Goal: Book appointment/travel/reservation

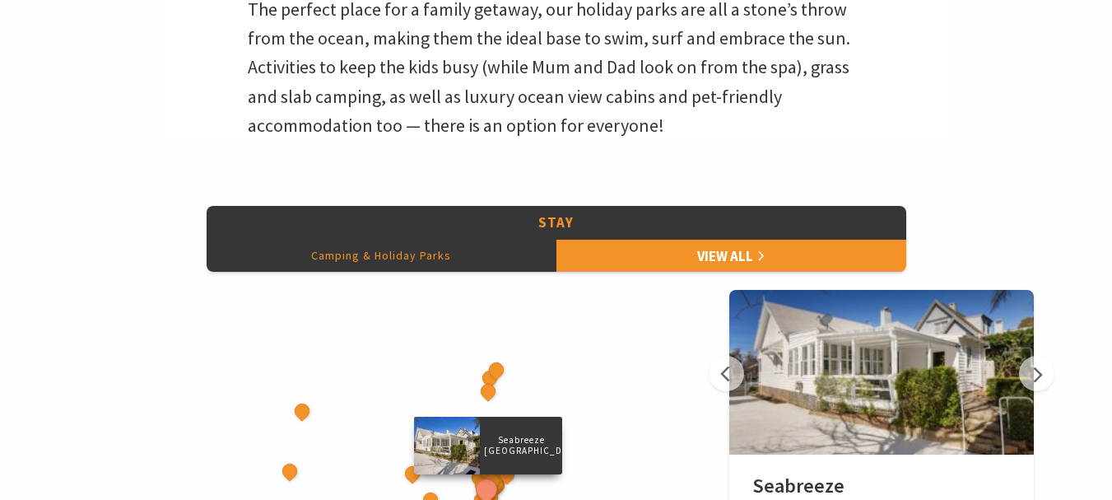
scroll to position [576, 0]
click at [372, 256] on button "Camping & Holiday Parks" at bounding box center [382, 255] width 350 height 33
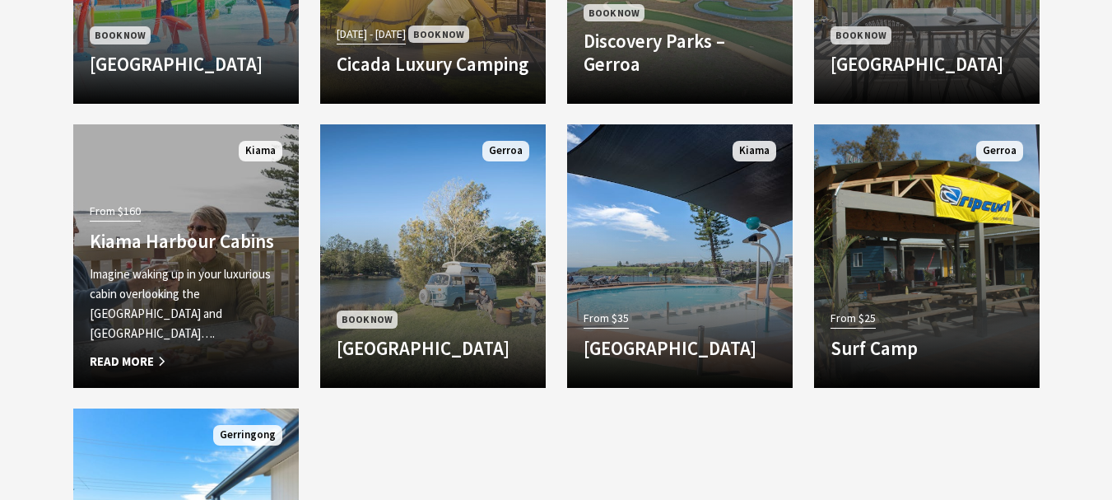
scroll to position [1646, 0]
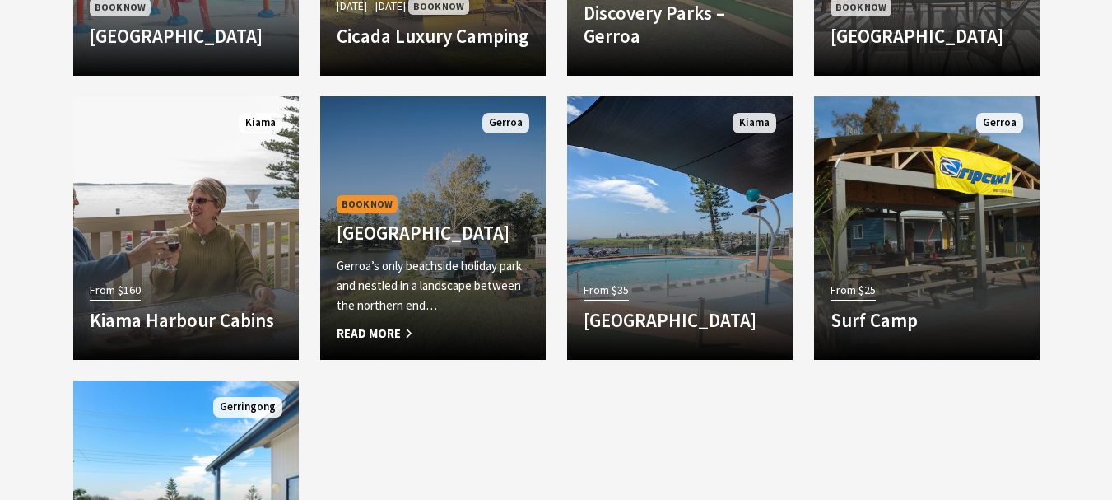
click at [379, 331] on span "Read More" at bounding box center [433, 333] width 193 height 20
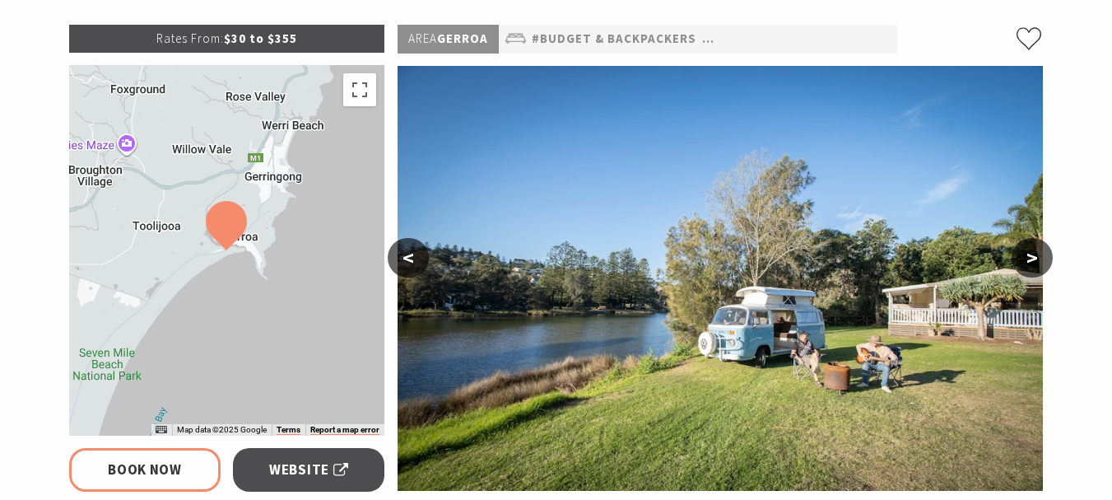
scroll to position [329, 0]
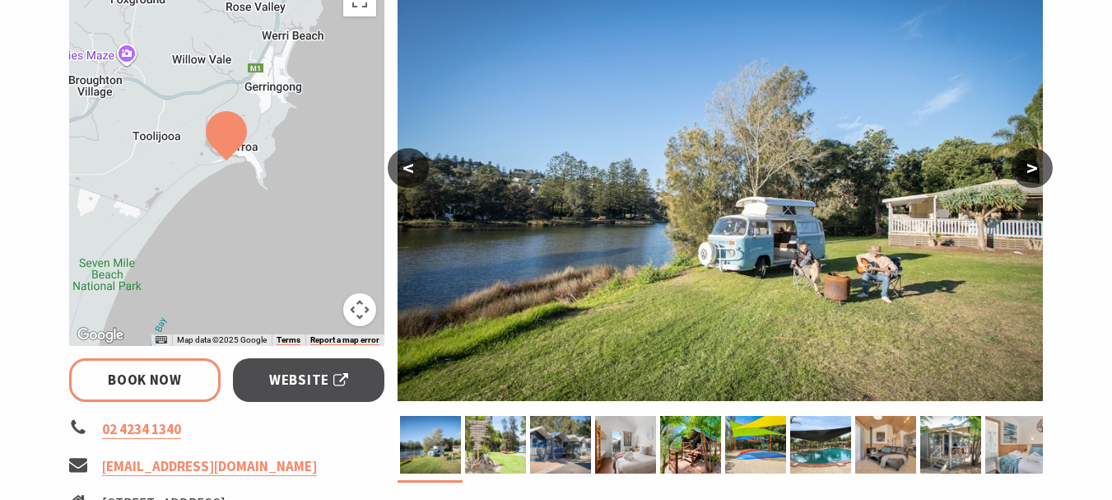
select select "3"
select select "2"
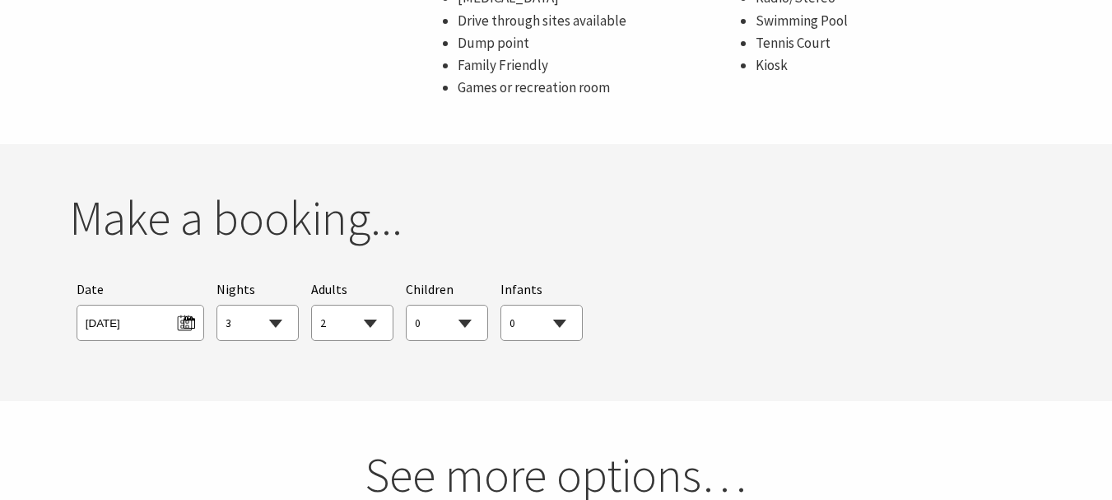
scroll to position [1399, 0]
click at [271, 319] on select "1 2 3 4 5 6 7 8 9 10 11 12 13 14 15 16 17 18 19 20 21 22 23 24 25 26 27 28 29 30" at bounding box center [257, 322] width 81 height 36
select select "1"
click at [217, 304] on select "1 2 3 4 5 6 7 8 9 10 11 12 13 14 15 16 17 18 19 20 21 22 23 24 25 26 27 28 29 30" at bounding box center [257, 322] width 81 height 36
click at [145, 326] on span "Thu 02/10/2025" at bounding box center [140, 319] width 109 height 22
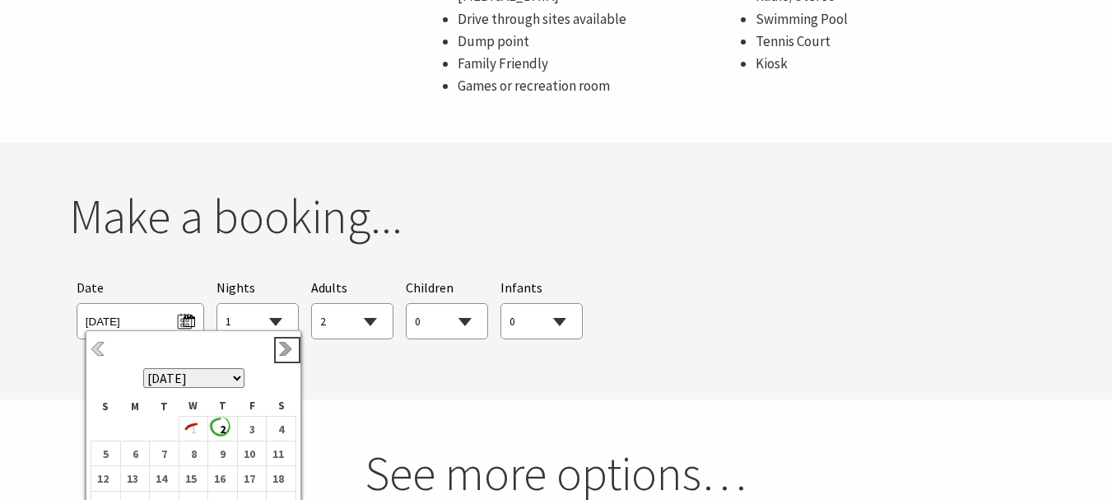
click at [281, 353] on link "Next" at bounding box center [287, 350] width 18 height 18
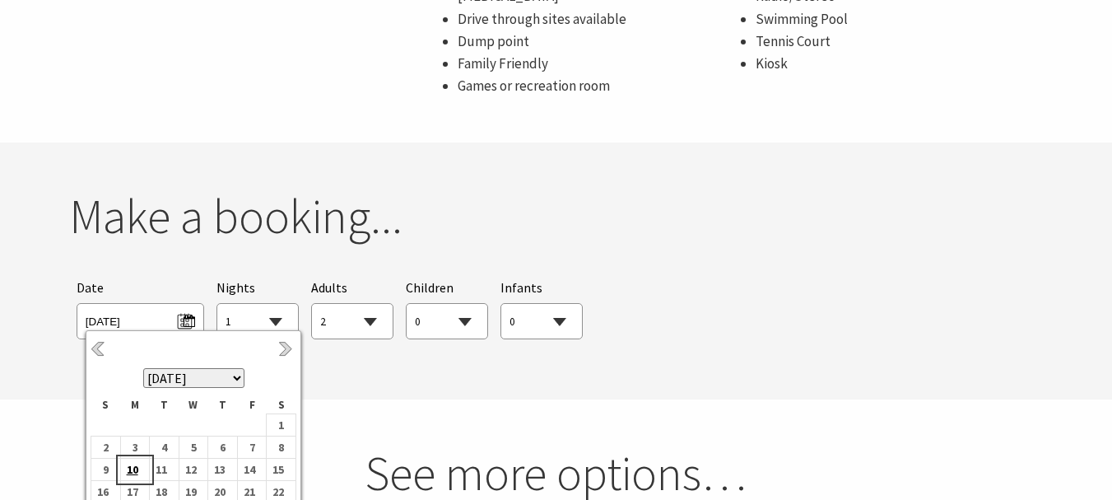
click at [130, 468] on b "10" at bounding box center [131, 468] width 21 height 21
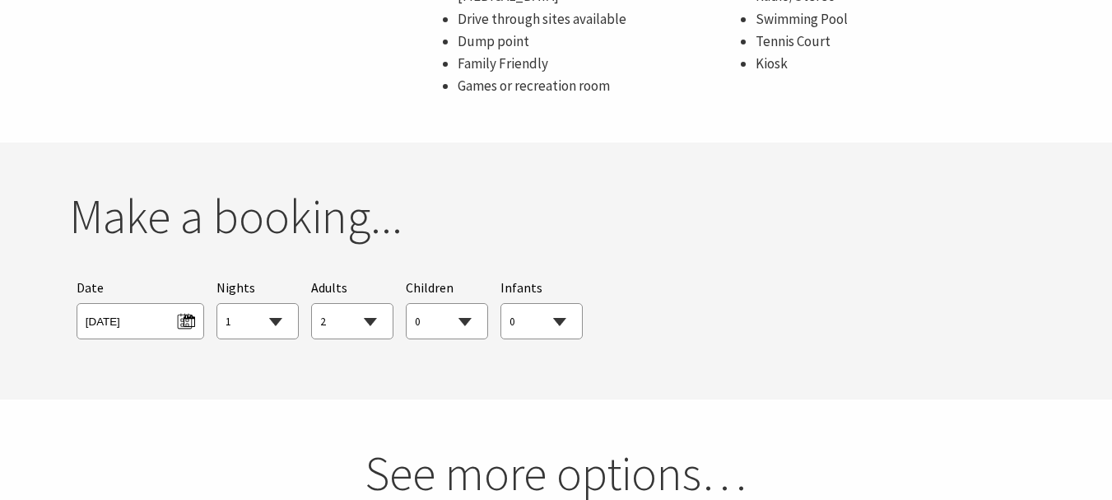
click at [463, 360] on section "You currently don't have any items in your cart Make a booking... Searching for…" at bounding box center [556, 270] width 1112 height 257
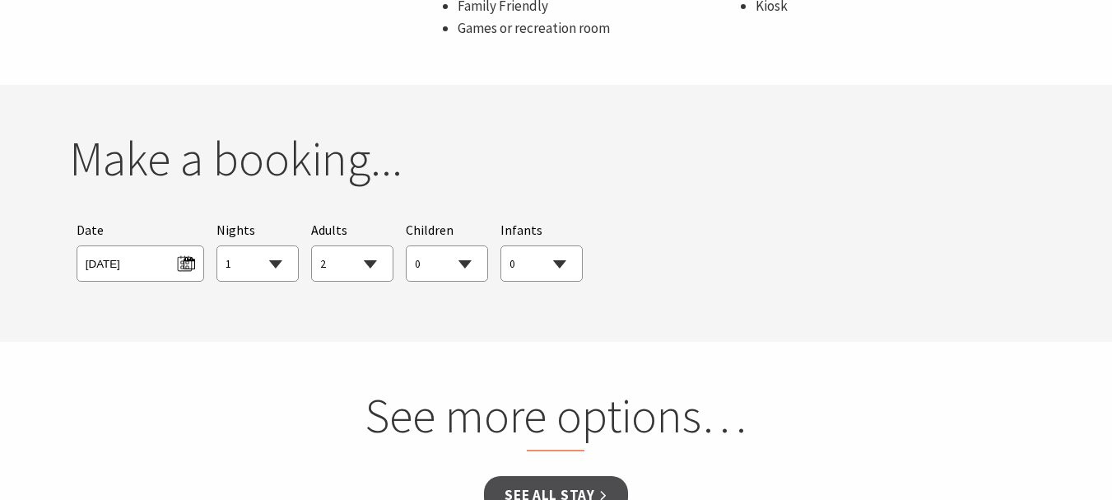
scroll to position [1564, 0]
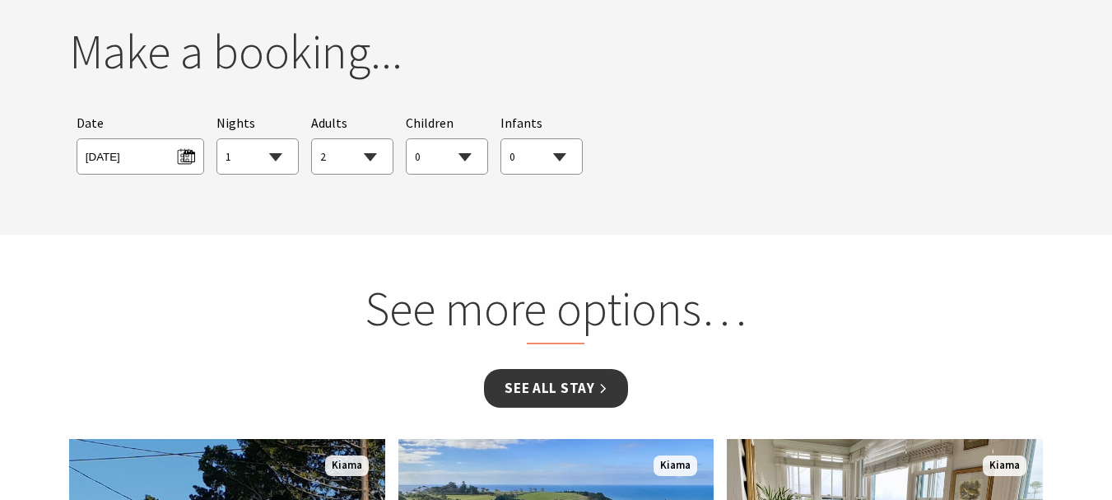
click at [541, 384] on link "See all Stay" at bounding box center [555, 388] width 143 height 39
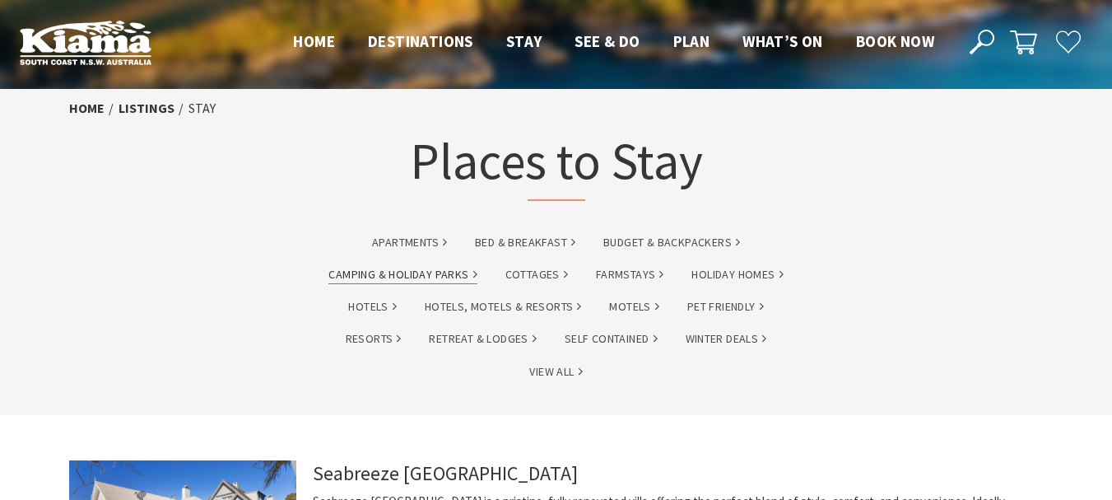
click at [416, 274] on link "Camping & Holiday Parks" at bounding box center [402, 274] width 148 height 19
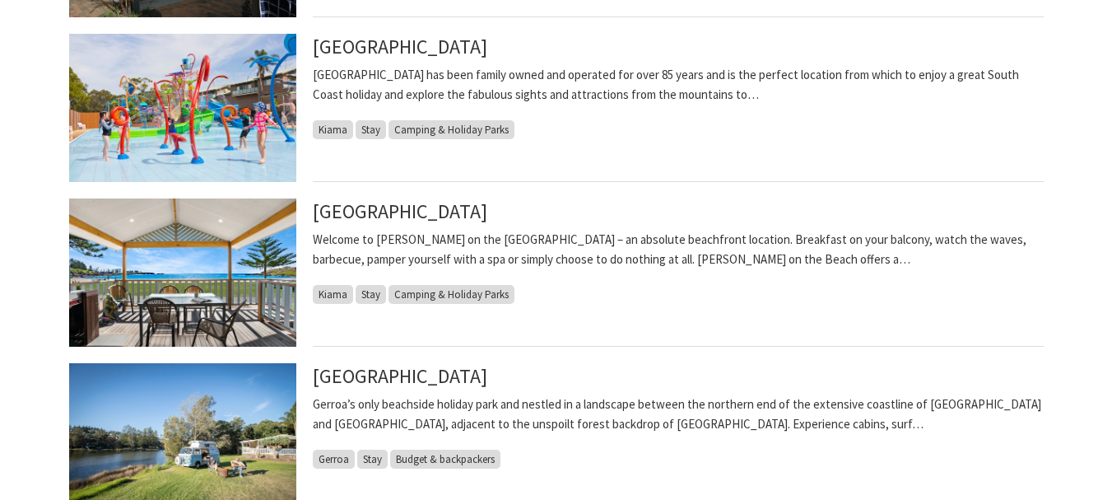
scroll to position [905, 0]
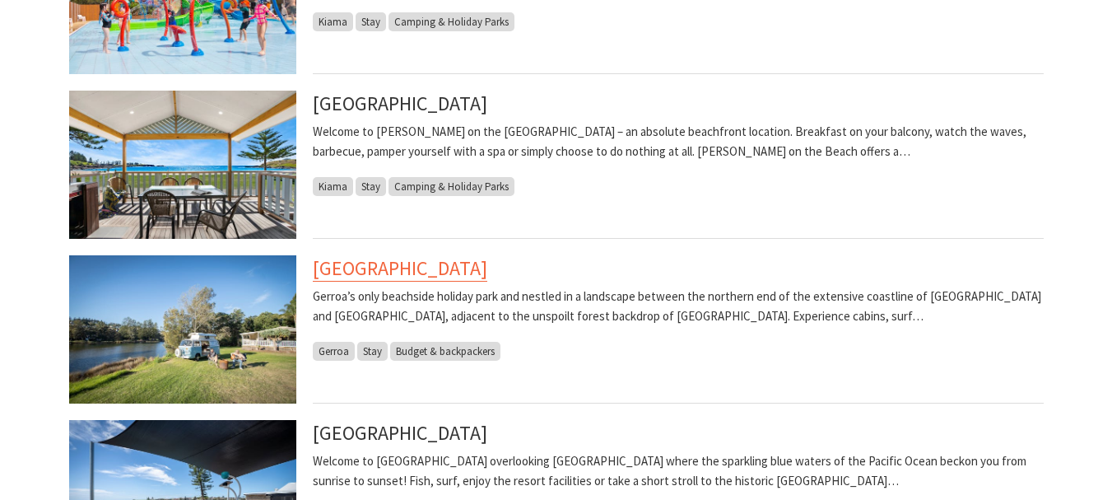
click at [420, 271] on link "[GEOGRAPHIC_DATA]" at bounding box center [400, 268] width 174 height 26
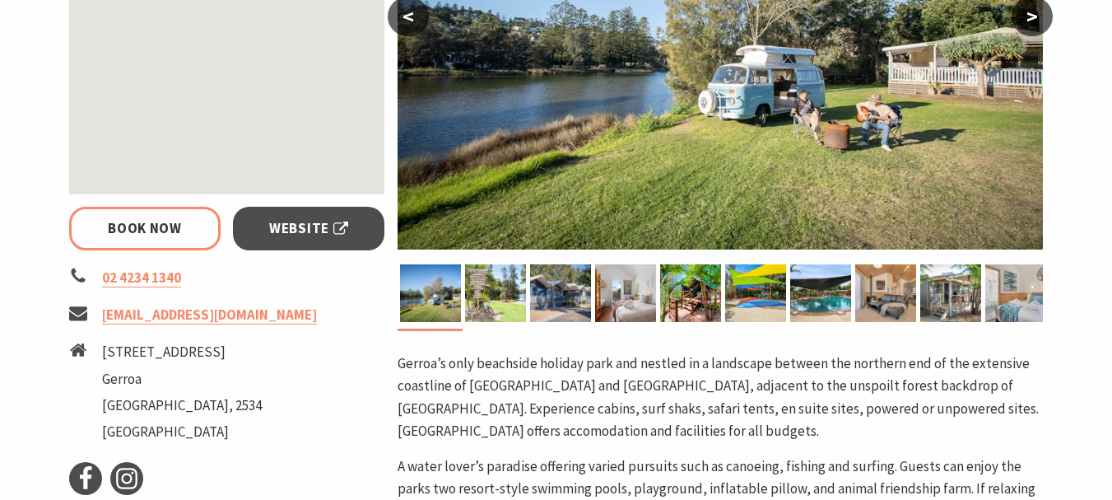
scroll to position [658, 0]
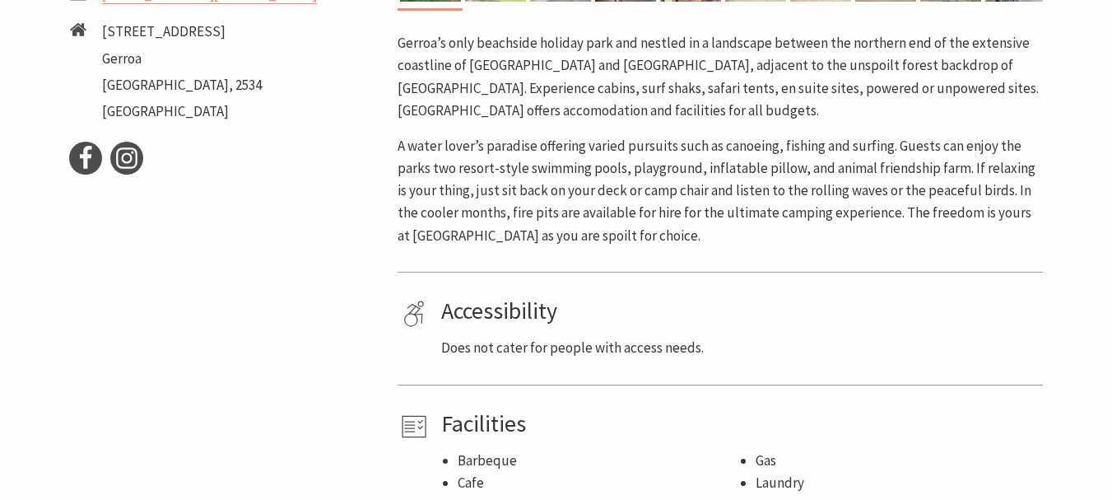
select select "2"
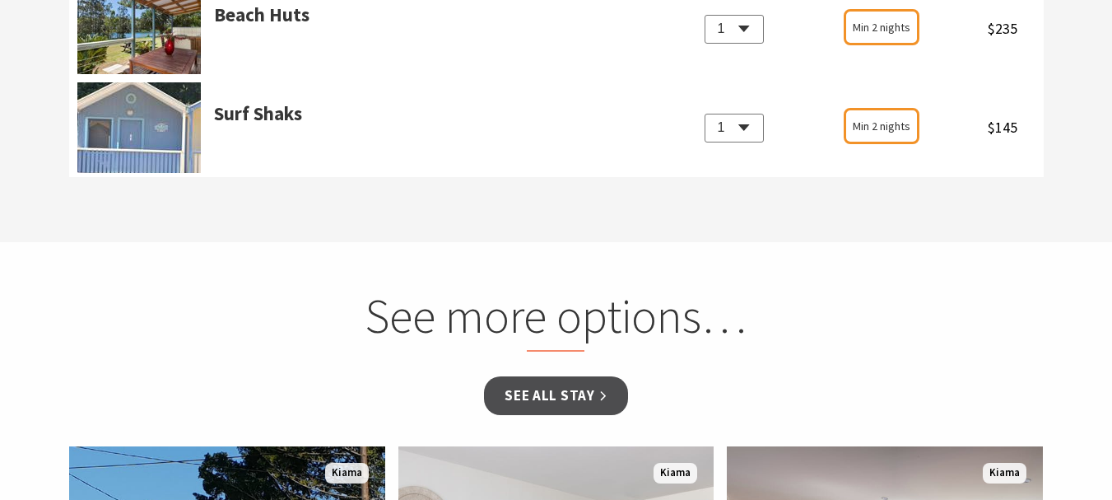
scroll to position [2304, 0]
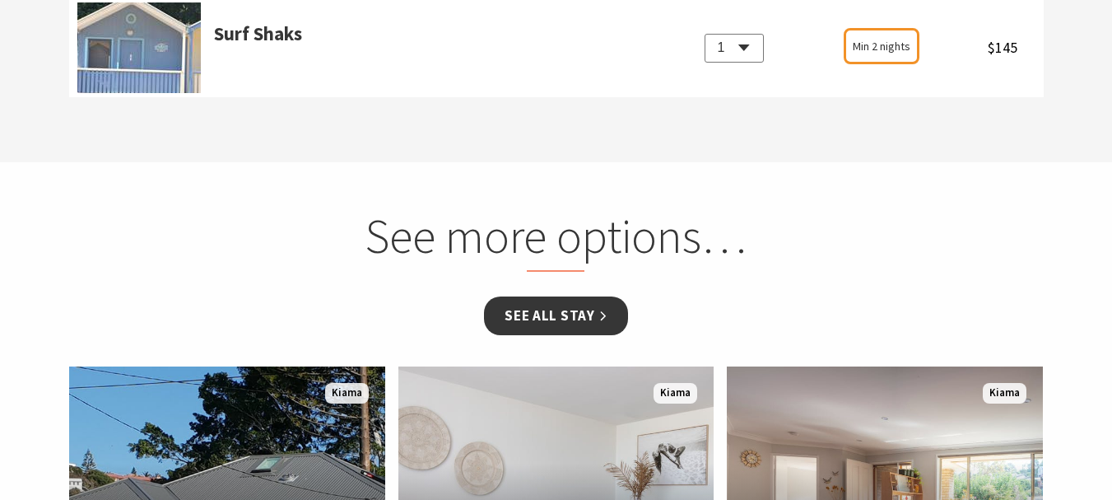
click at [564, 312] on link "See all Stay" at bounding box center [555, 315] width 143 height 39
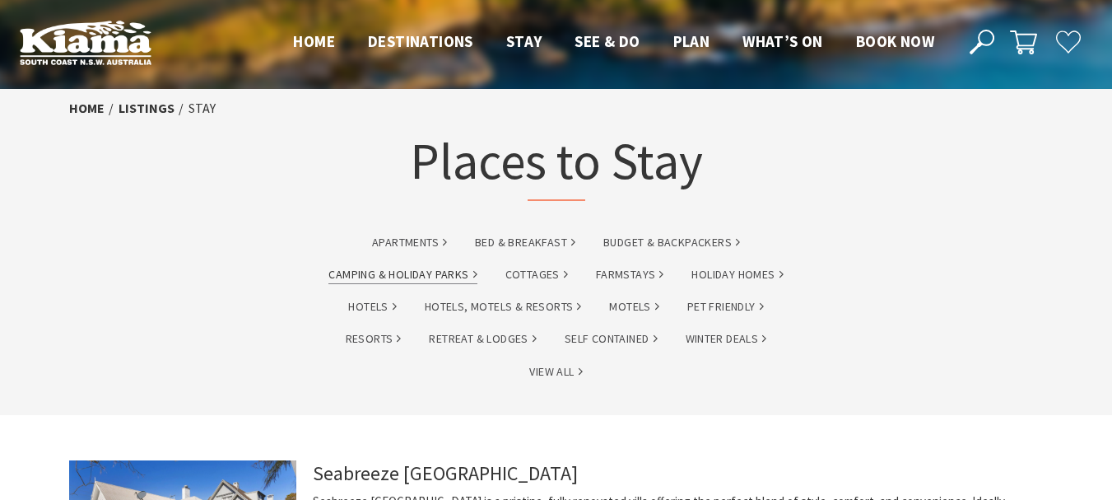
click at [381, 278] on link "Camping & Holiday Parks" at bounding box center [402, 274] width 148 height 19
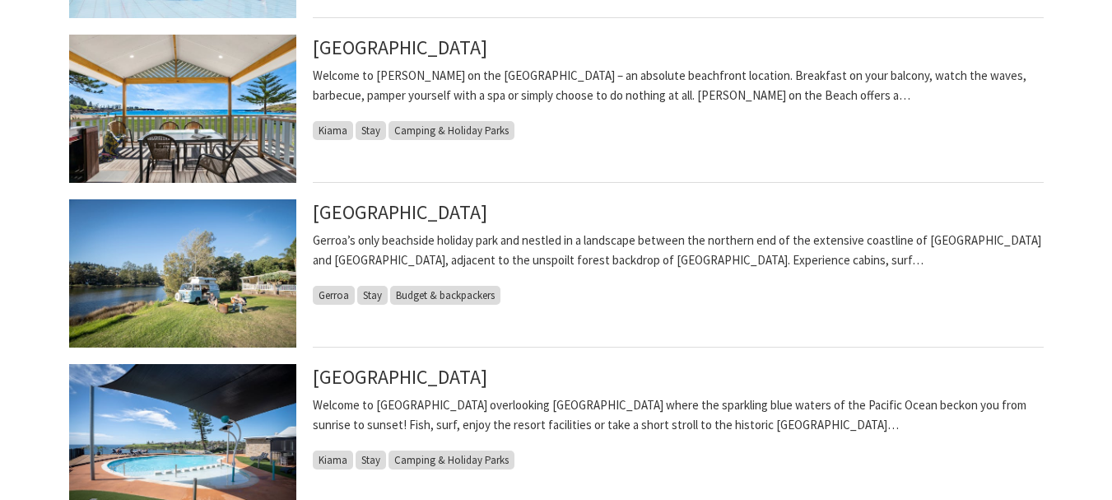
scroll to position [987, 0]
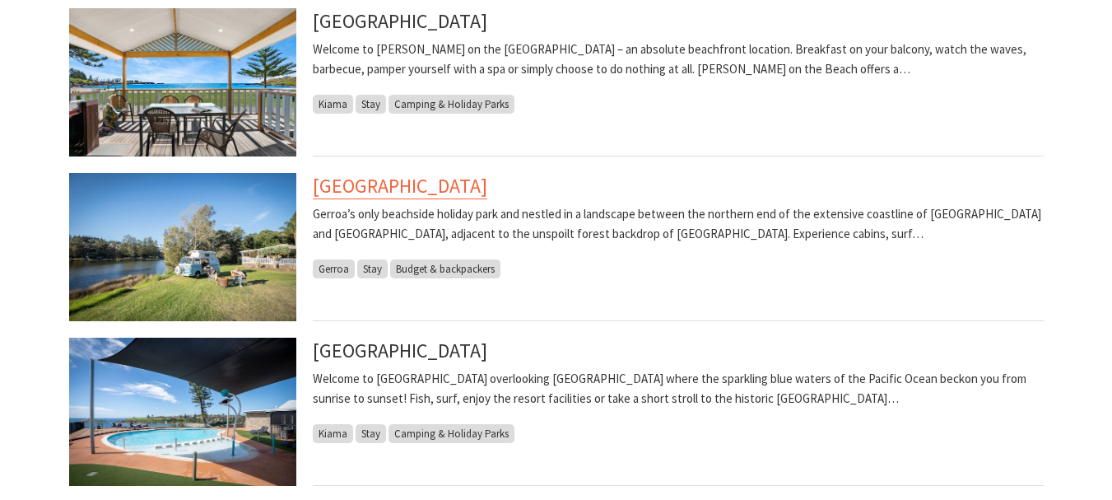
click at [391, 187] on link "[GEOGRAPHIC_DATA]" at bounding box center [400, 186] width 174 height 26
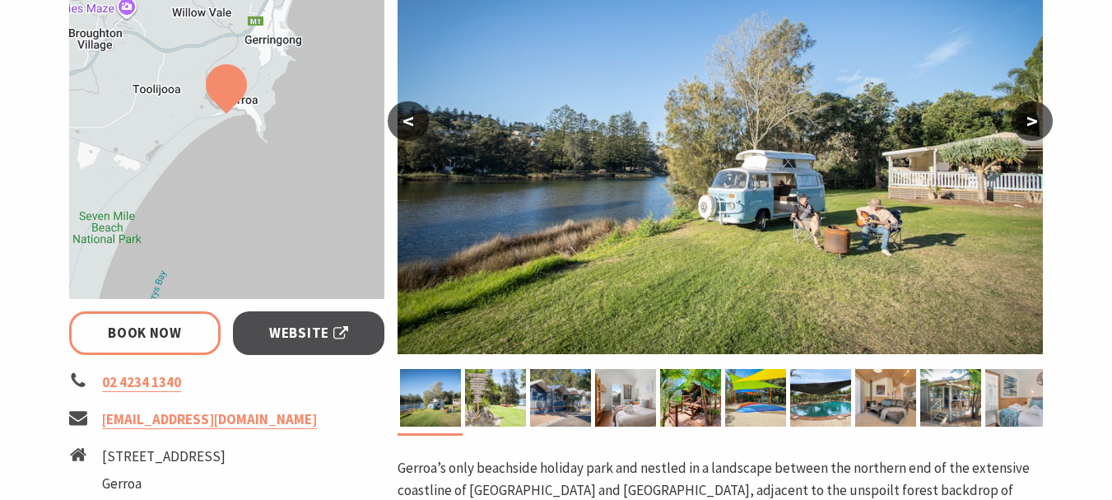
scroll to position [411, 0]
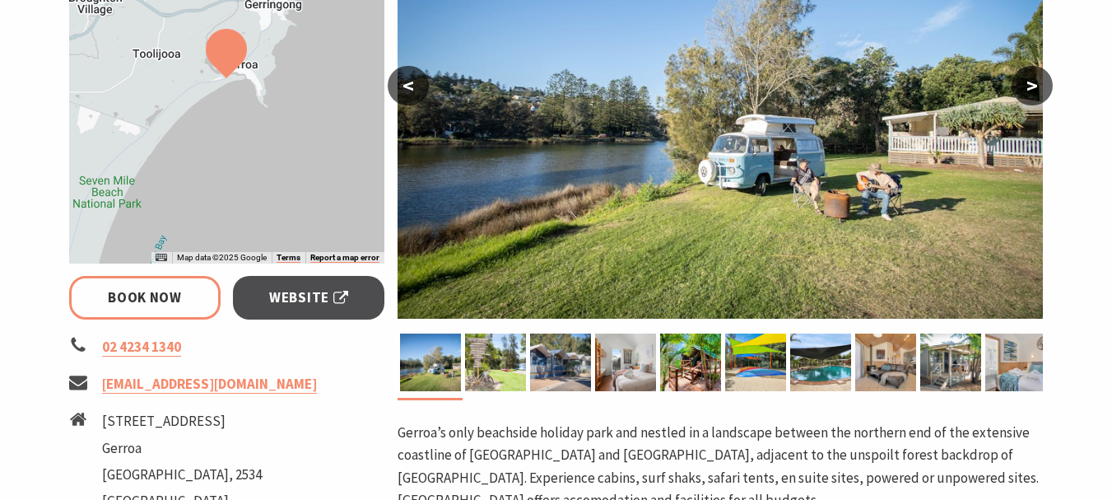
select select "2"
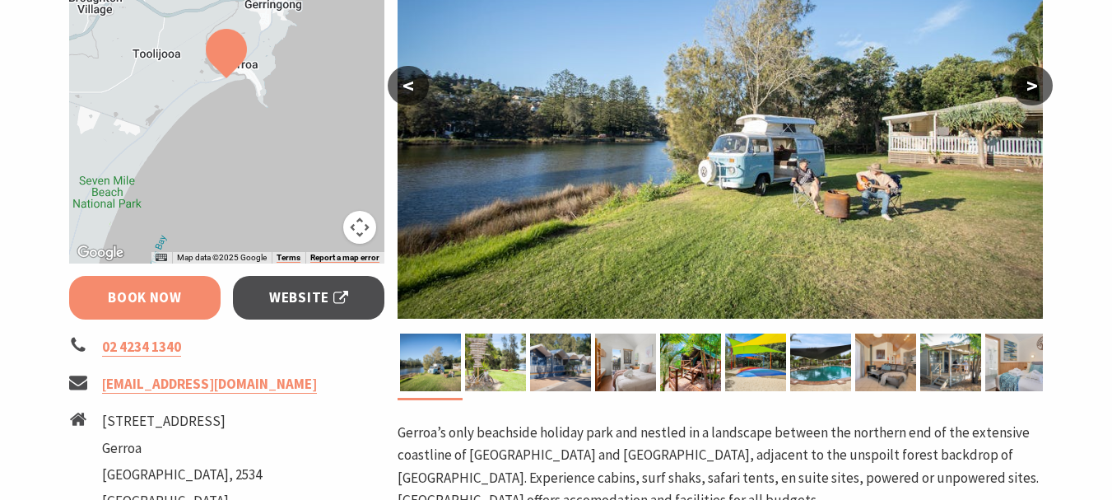
click at [162, 296] on link "Book Now" at bounding box center [145, 298] width 152 height 44
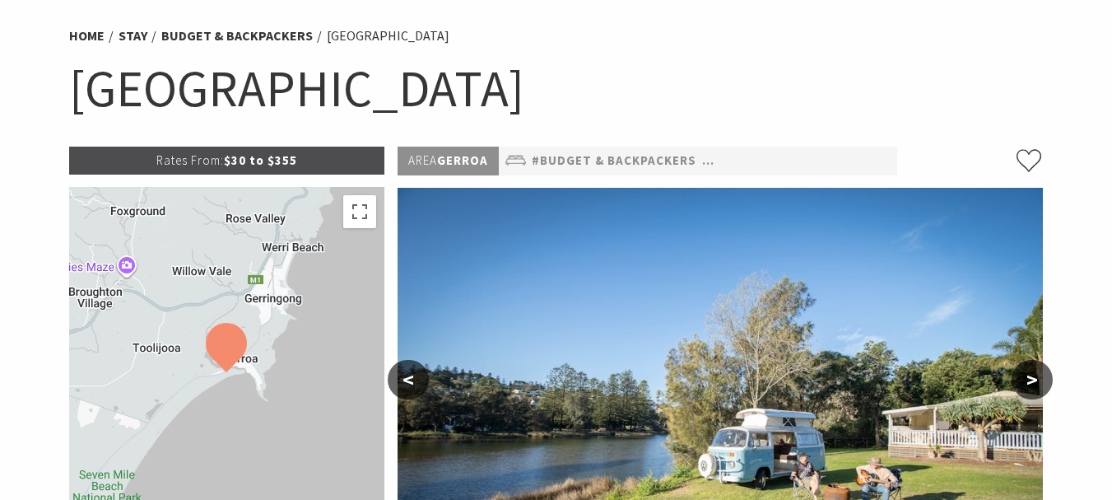
scroll to position [0, 0]
